Goal: Information Seeking & Learning: Learn about a topic

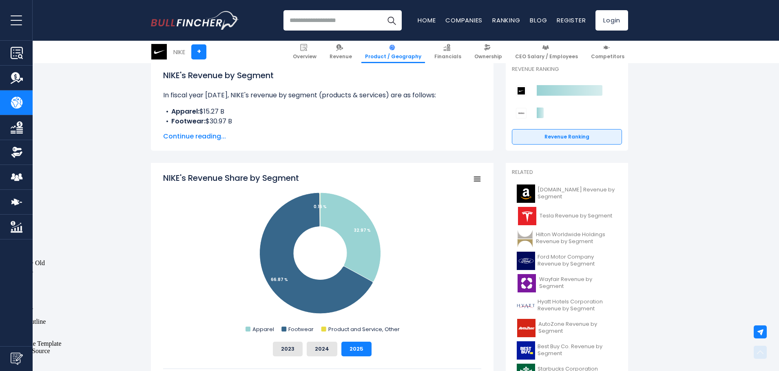
scroll to position [163, 0]
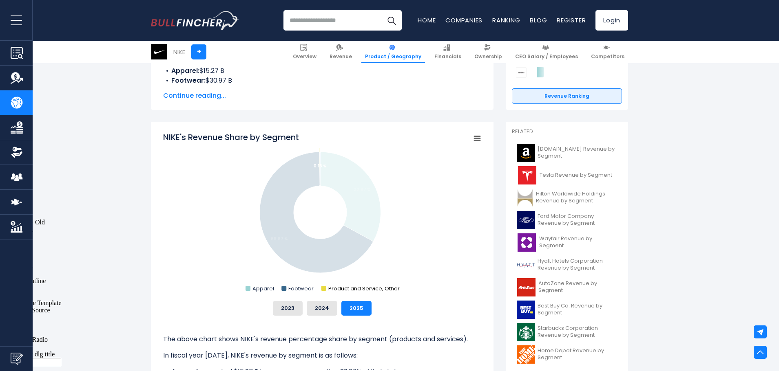
click at [329, 288] on text "Product and Service, Other" at bounding box center [363, 289] width 71 height 8
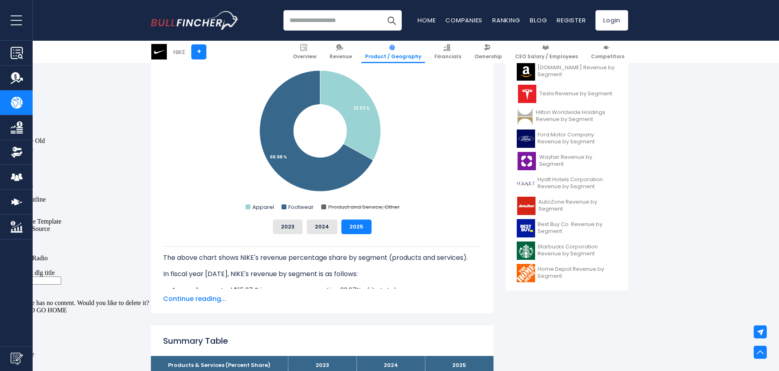
scroll to position [285, 0]
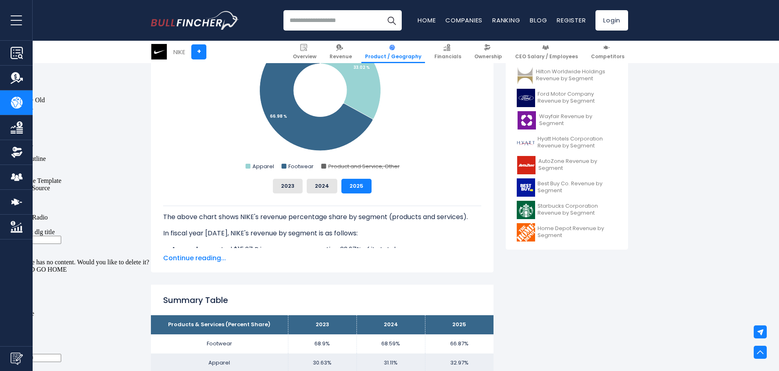
click at [188, 258] on span "Continue reading..." at bounding box center [322, 259] width 318 height 10
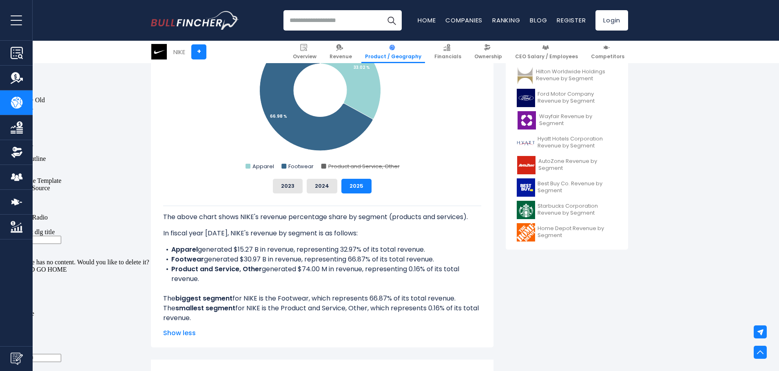
scroll to position [326, 0]
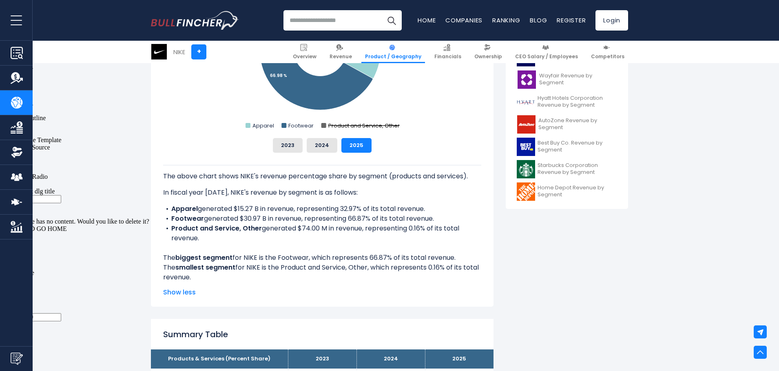
click at [369, 125] on text "Product and Service, Other" at bounding box center [363, 126] width 71 height 8
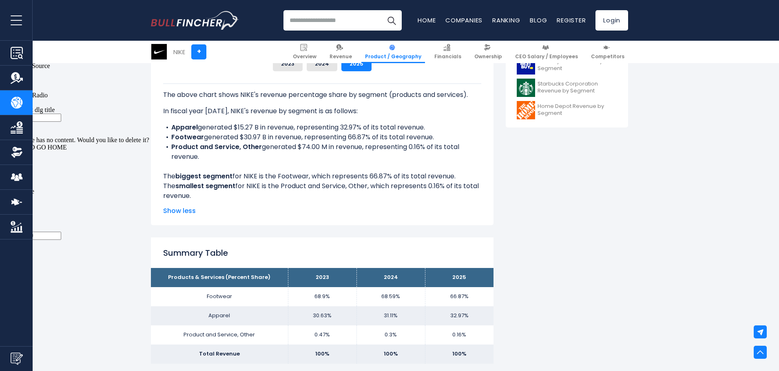
scroll to position [204, 0]
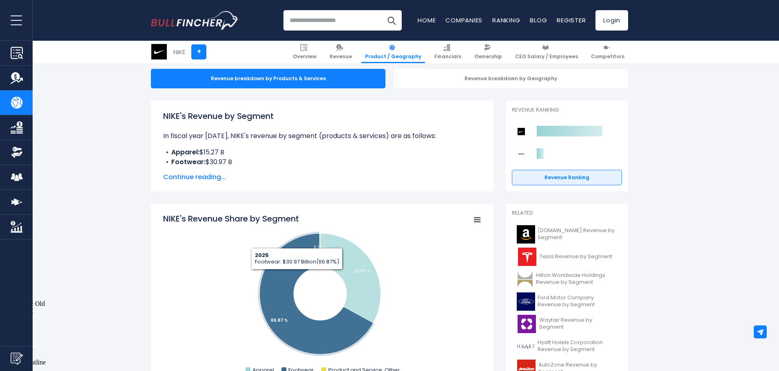
scroll to position [122, 0]
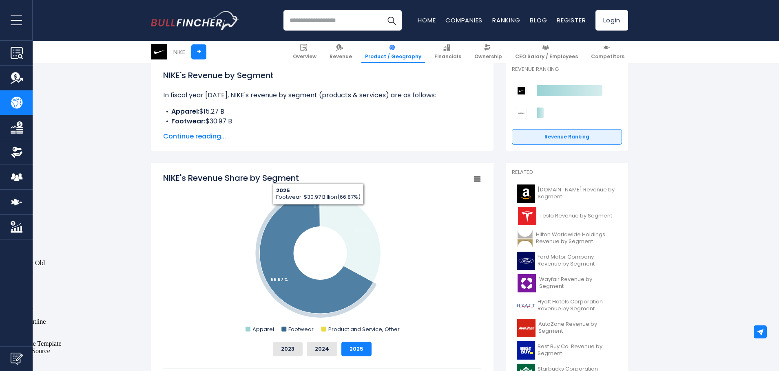
click at [318, 211] on icon "NIKE's Revenue Share by Segment" at bounding box center [316, 253] width 113 height 121
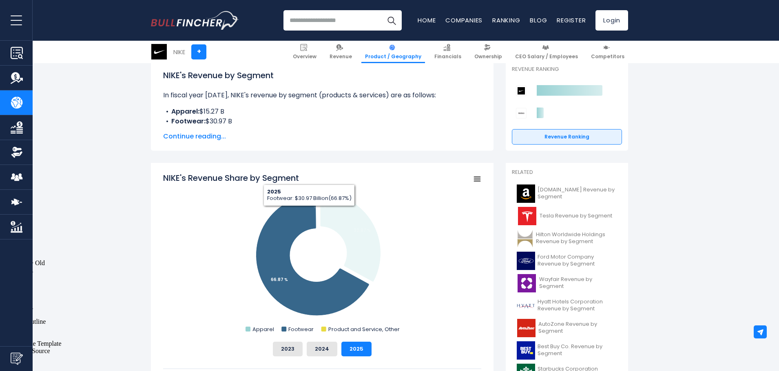
click at [309, 214] on icon "NIKE's Revenue Share by Segment" at bounding box center [312, 255] width 113 height 121
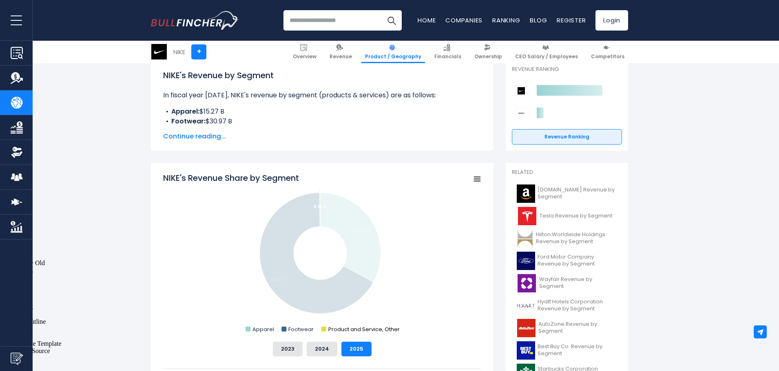
click at [332, 328] on text "Product and Service, Other" at bounding box center [363, 330] width 71 height 8
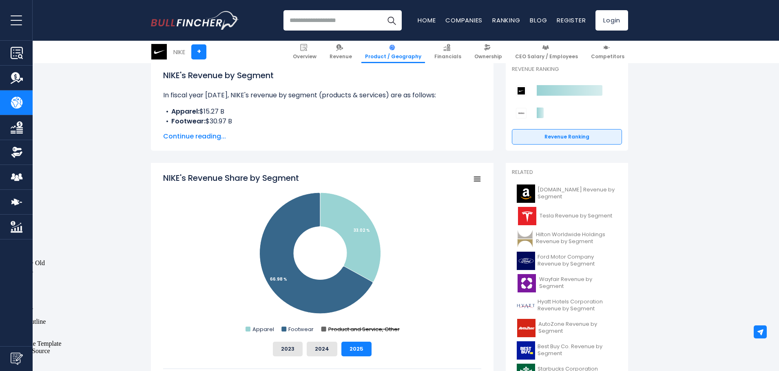
click at [368, 329] on text "Product and Service, Other" at bounding box center [363, 330] width 71 height 8
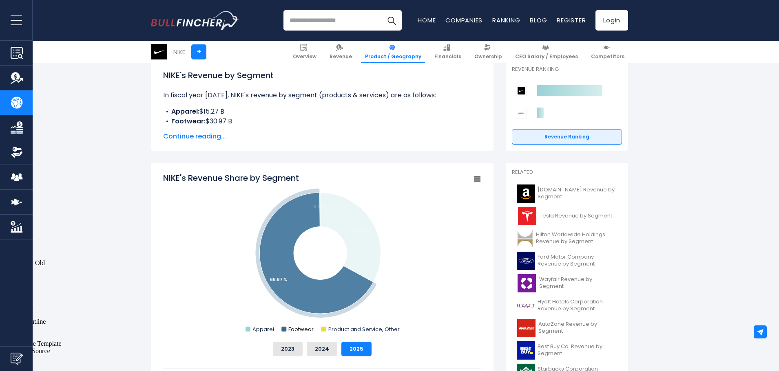
click at [299, 330] on text "Footwear" at bounding box center [300, 330] width 25 height 8
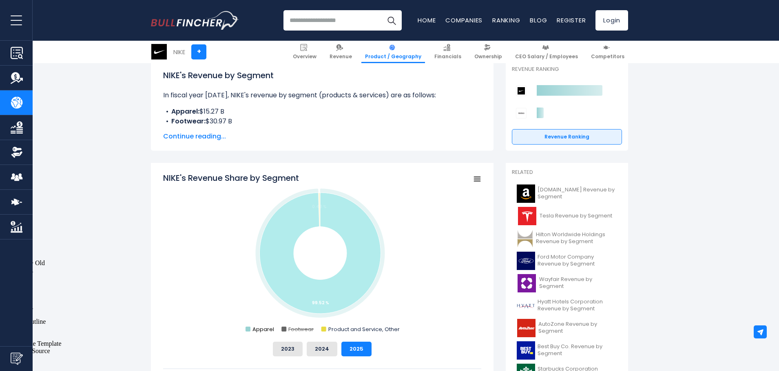
click at [258, 329] on text "Apparel" at bounding box center [263, 330] width 22 height 8
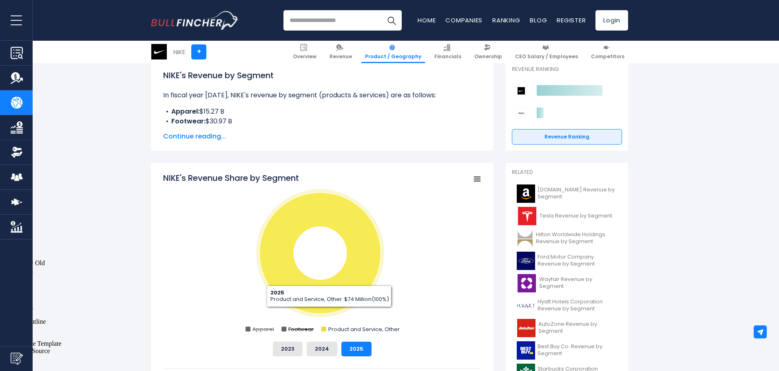
click at [305, 329] on text "Footwear" at bounding box center [300, 330] width 25 height 8
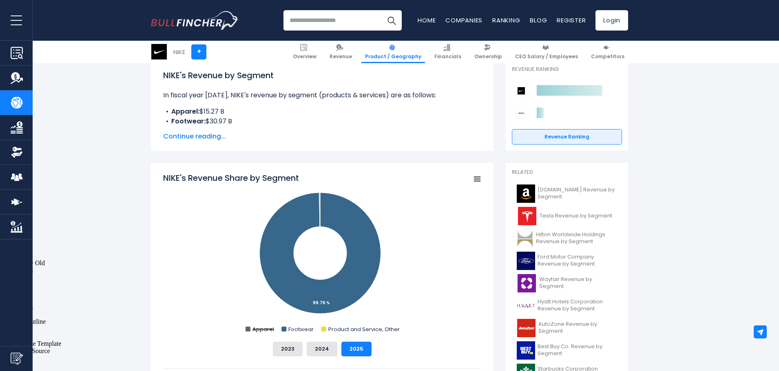
click at [265, 328] on text "Apparel" at bounding box center [263, 330] width 22 height 8
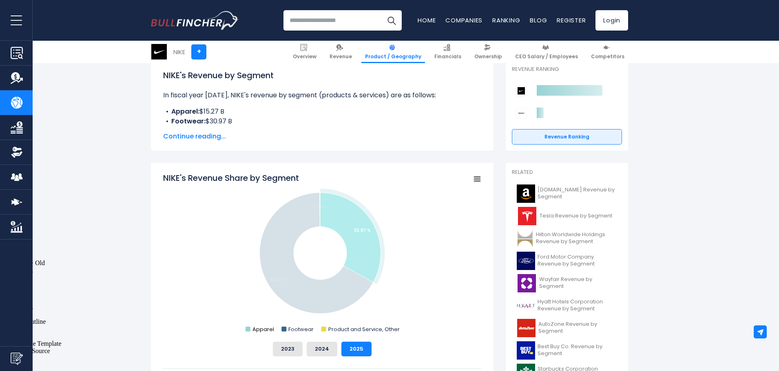
click at [270, 331] on text "Apparel" at bounding box center [263, 330] width 22 height 8
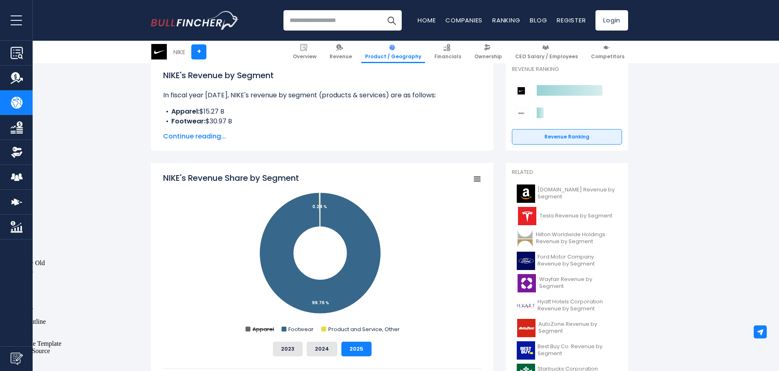
click at [245, 331] on rect "NIKE's Revenue Share by Segment" at bounding box center [247, 329] width 5 height 5
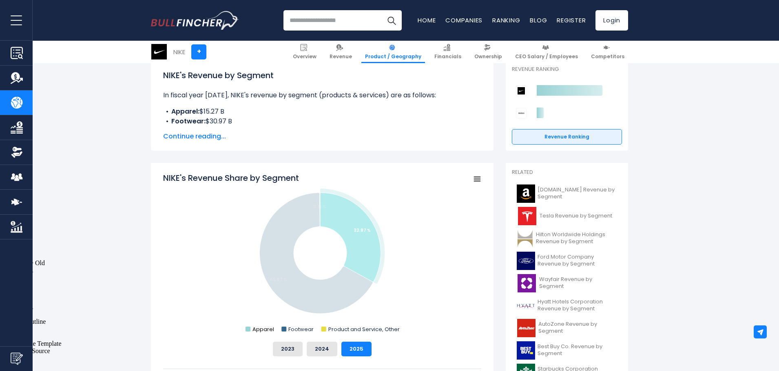
click at [269, 332] on text "Apparel" at bounding box center [263, 330] width 22 height 8
